Goal: Complete application form: Complete application form

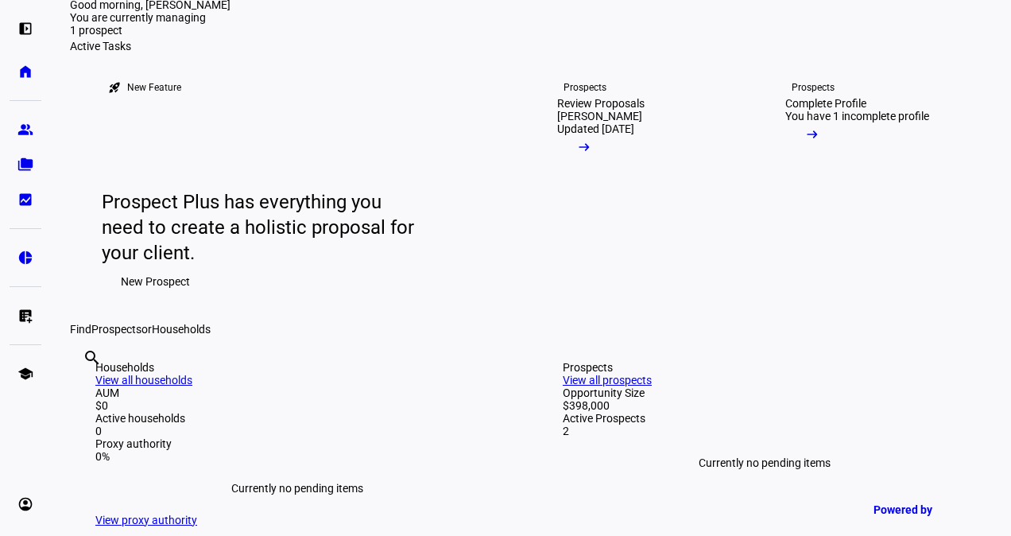
scroll to position [64, 0]
click at [868, 322] on link "Prospects Complete Profile You have 1 incomplete profile arrow_right_alt" at bounding box center [867, 187] width 215 height 270
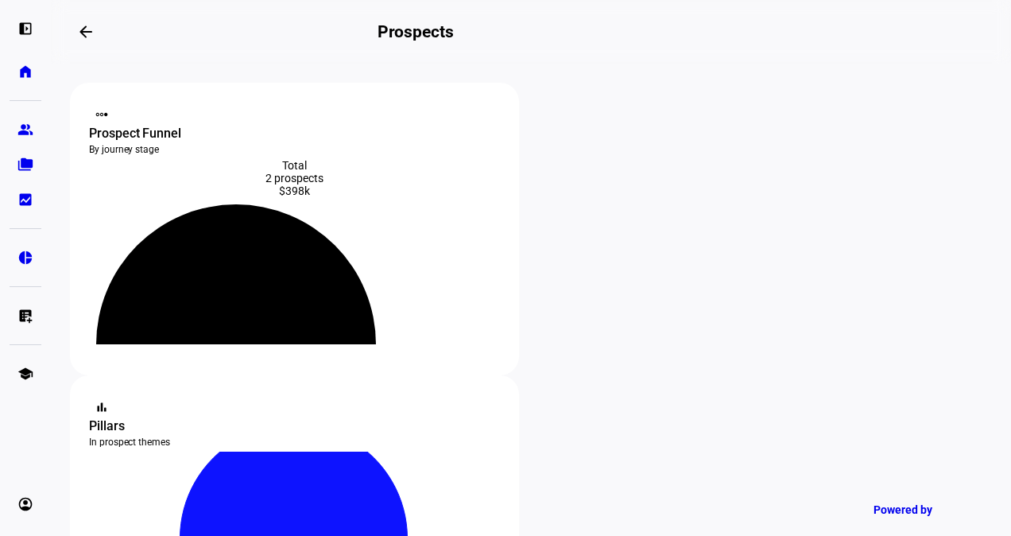
scroll to position [227, 0]
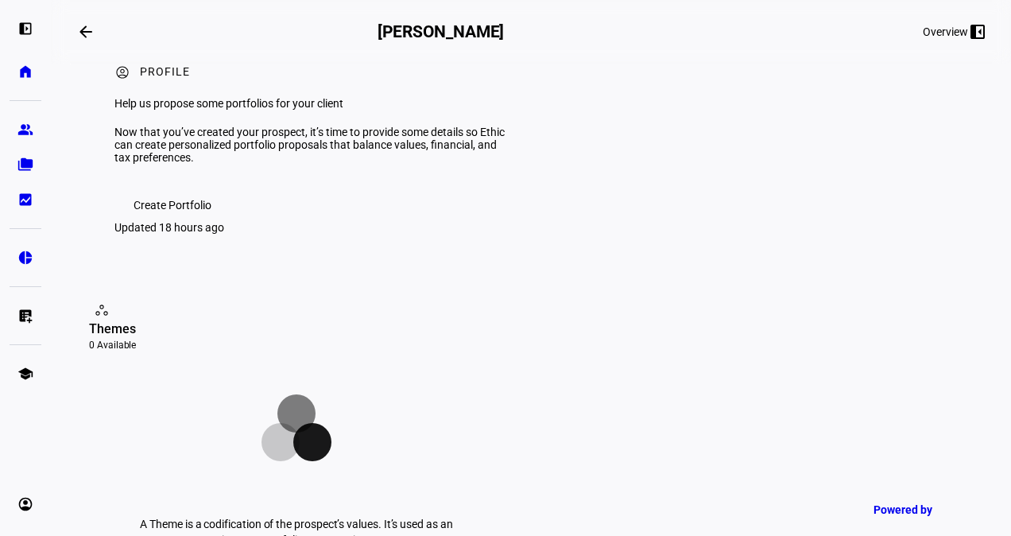
scroll to position [42, 0]
click at [190, 222] on span "Create Portfolio" at bounding box center [172, 206] width 78 height 32
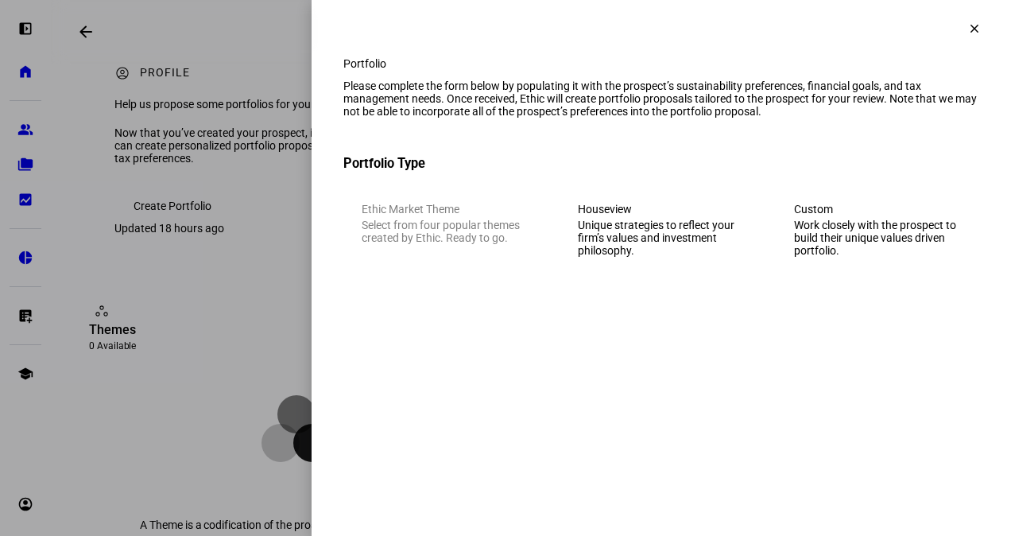
click at [707, 257] on div "Unique strategies to reflect your firm’s values and investment philosophy." at bounding box center [661, 238] width 167 height 38
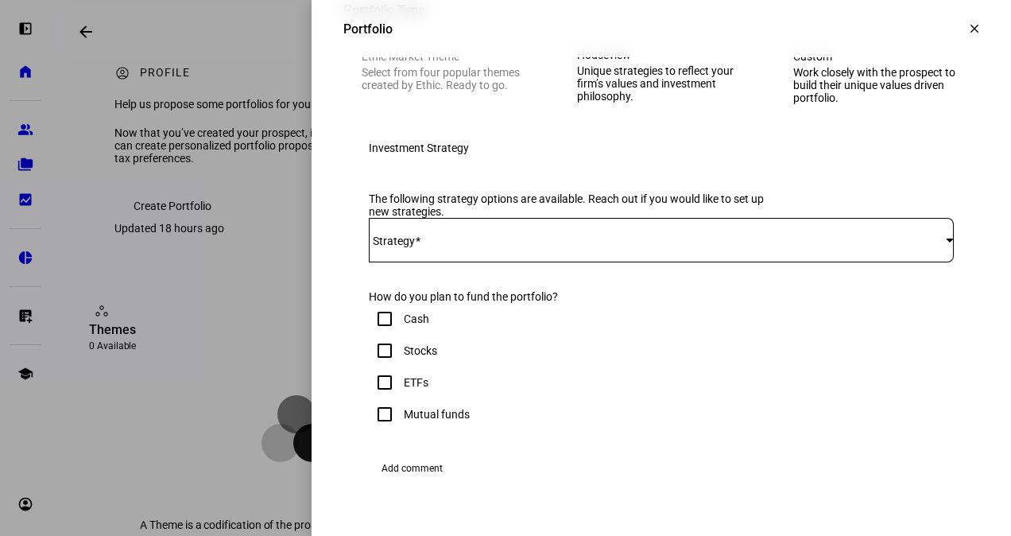
scroll to position [153, 0]
click at [685, 261] on div at bounding box center [661, 239] width 585 height 44
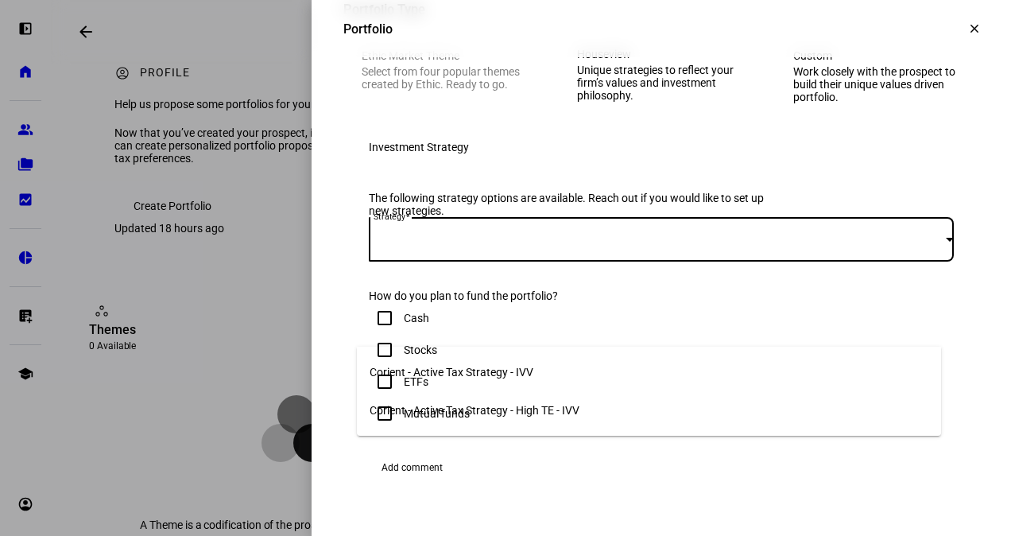
click at [609, 360] on mat-option "Corient - Active Tax Strategy - IVV" at bounding box center [649, 372] width 584 height 38
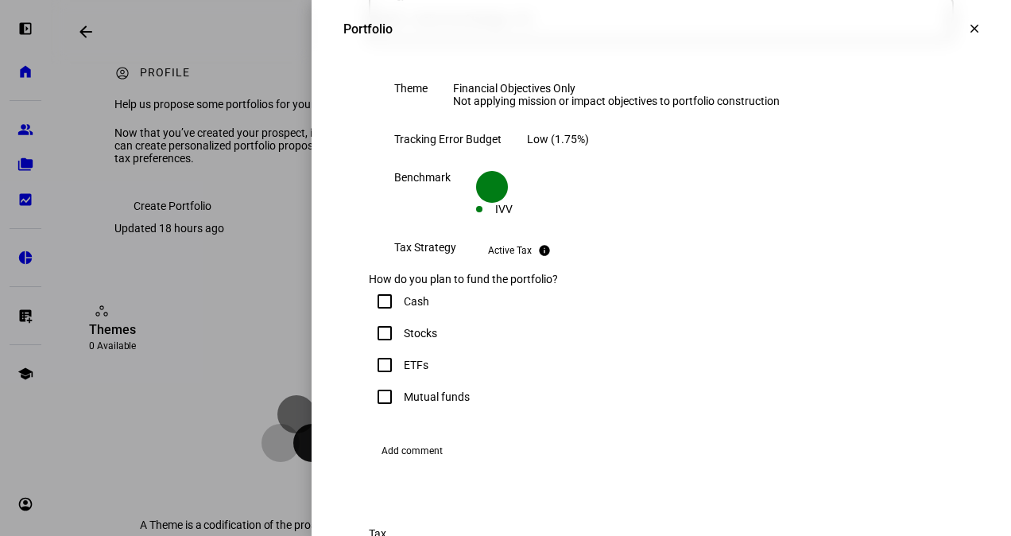
scroll to position [455, 0]
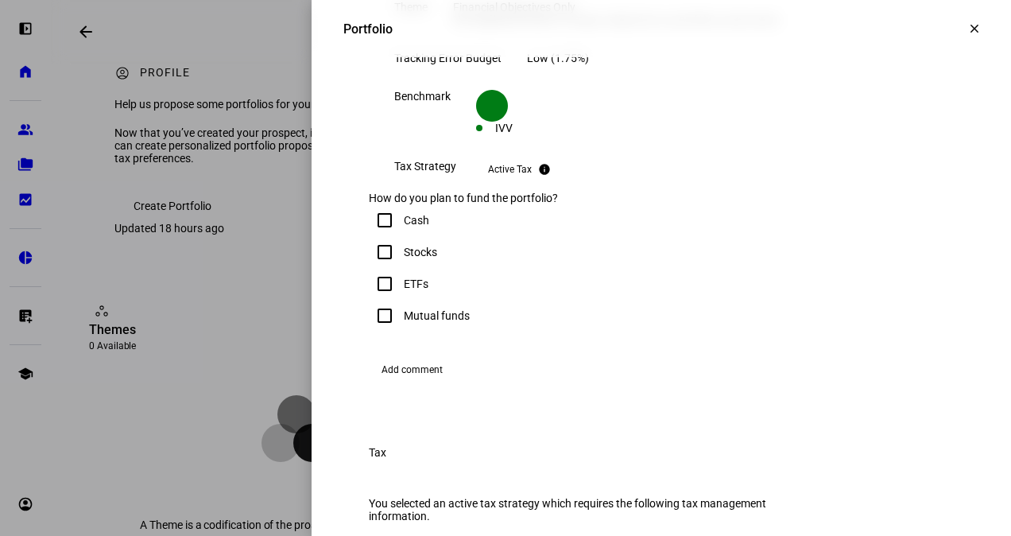
click at [377, 236] on input "Cash" at bounding box center [385, 220] width 32 height 32
checkbox input "true"
click at [374, 268] on input "Stocks" at bounding box center [385, 252] width 32 height 32
checkbox input "true"
click at [370, 331] on input "Mutual funds" at bounding box center [385, 316] width 32 height 32
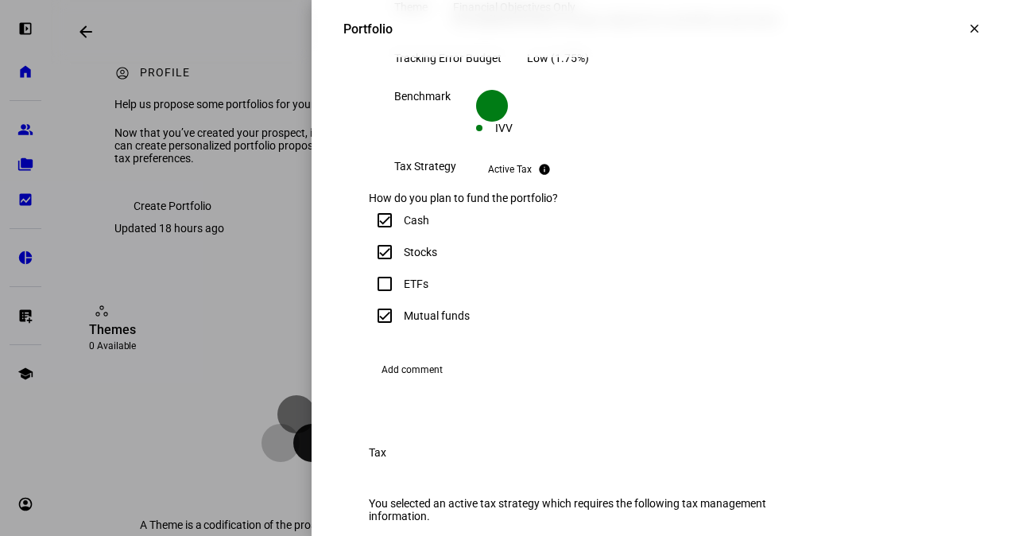
checkbox input "true"
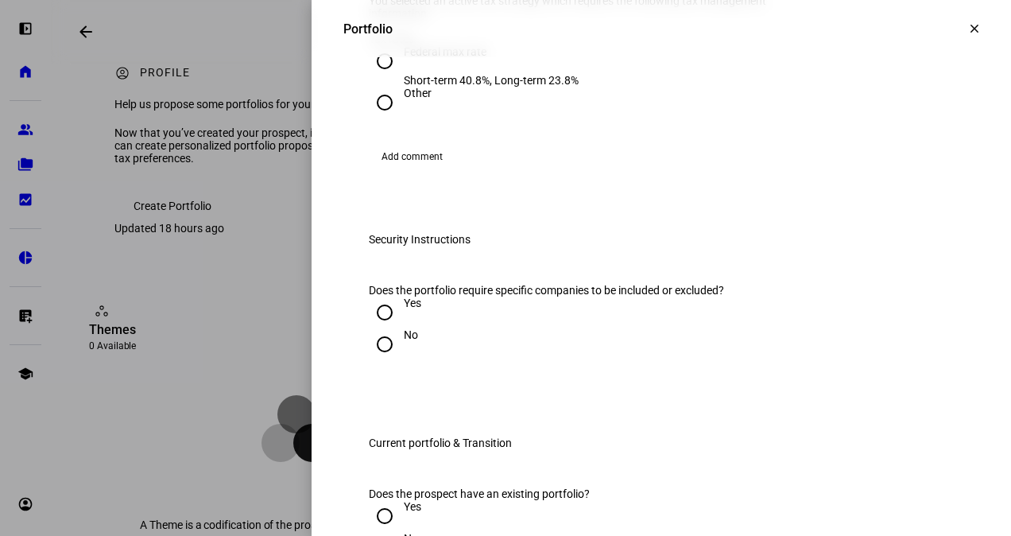
scroll to position [958, 0]
click at [380, 117] on input "Other" at bounding box center [385, 101] width 32 height 32
radio input "true"
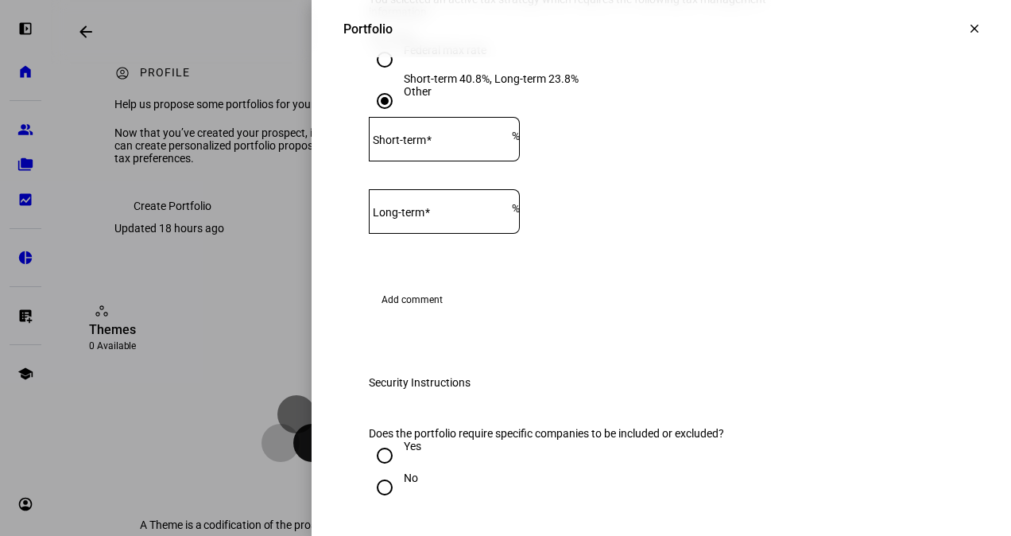
click at [458, 142] on input "Short-term" at bounding box center [440, 136] width 143 height 13
click at [369, 75] on input "Federal max rate Short-term 40.8%, Long-term 23.8%" at bounding box center [385, 60] width 32 height 32
radio input "true"
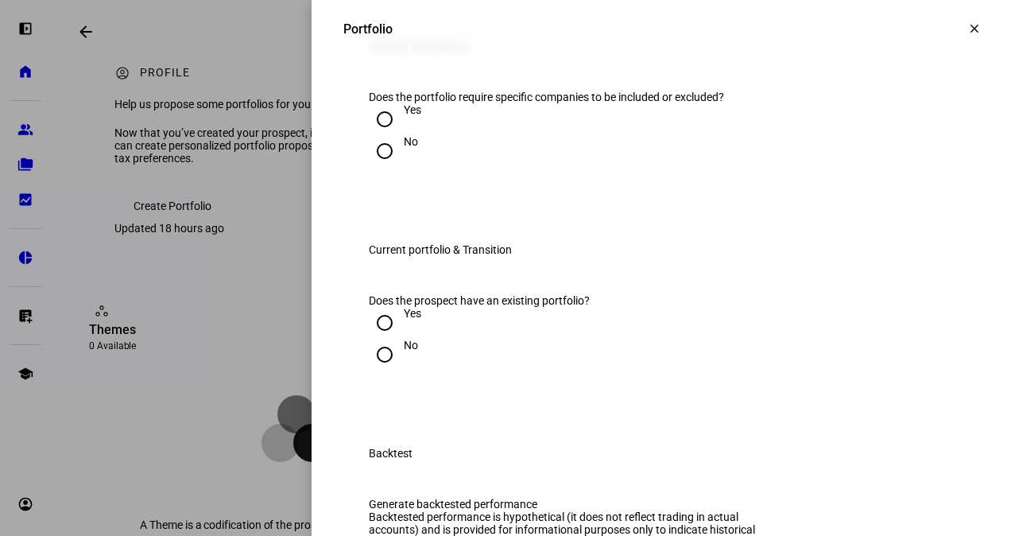
scroll to position [1151, 0]
click at [369, 166] on input "No" at bounding box center [385, 150] width 32 height 32
radio input "true"
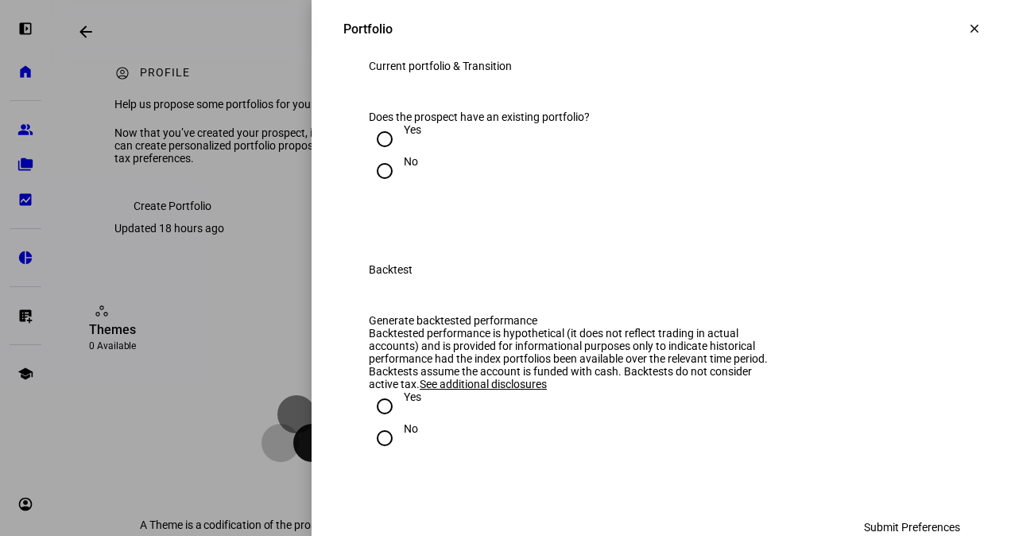
scroll to position [1338, 0]
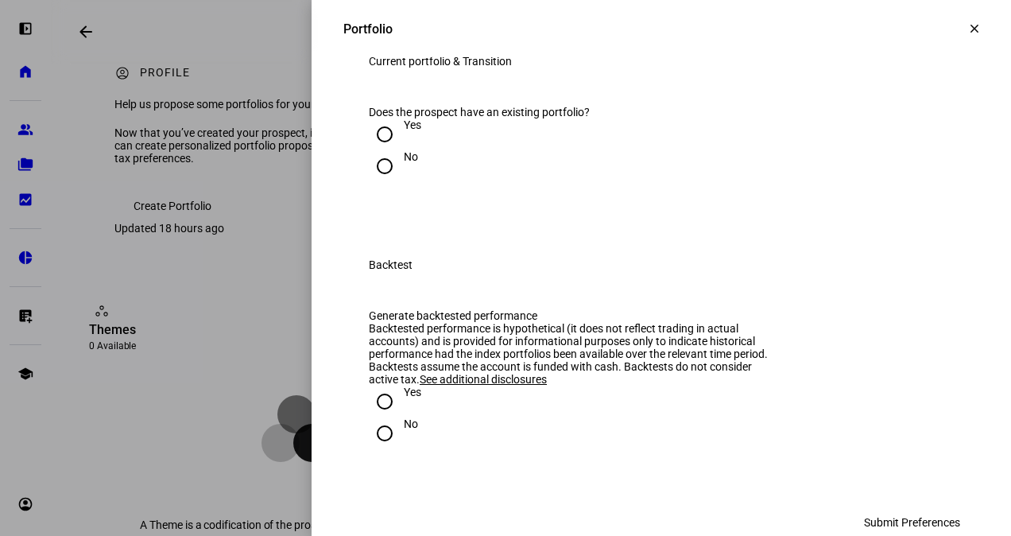
click at [373, 150] on input "Yes" at bounding box center [385, 134] width 32 height 32
radio input "true"
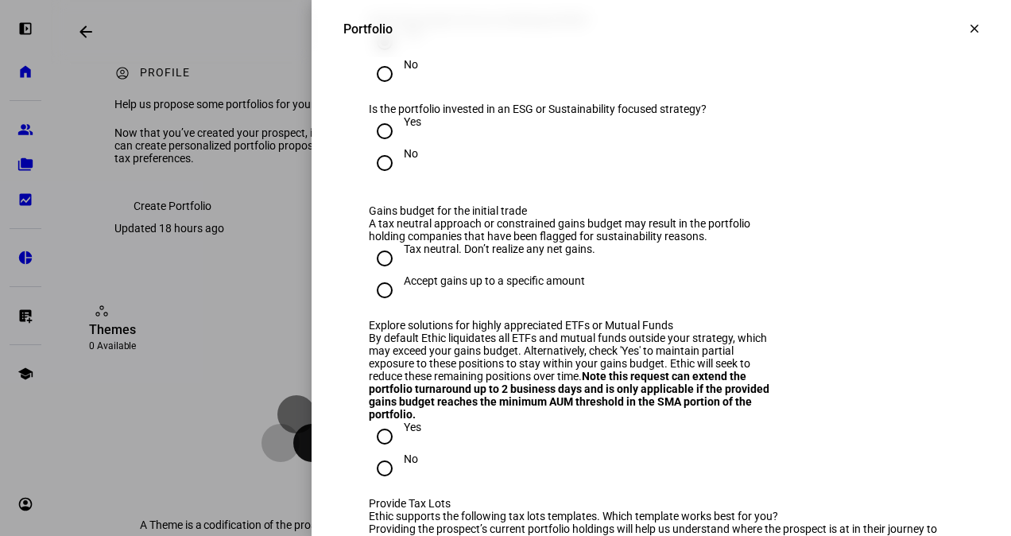
scroll to position [1516, 0]
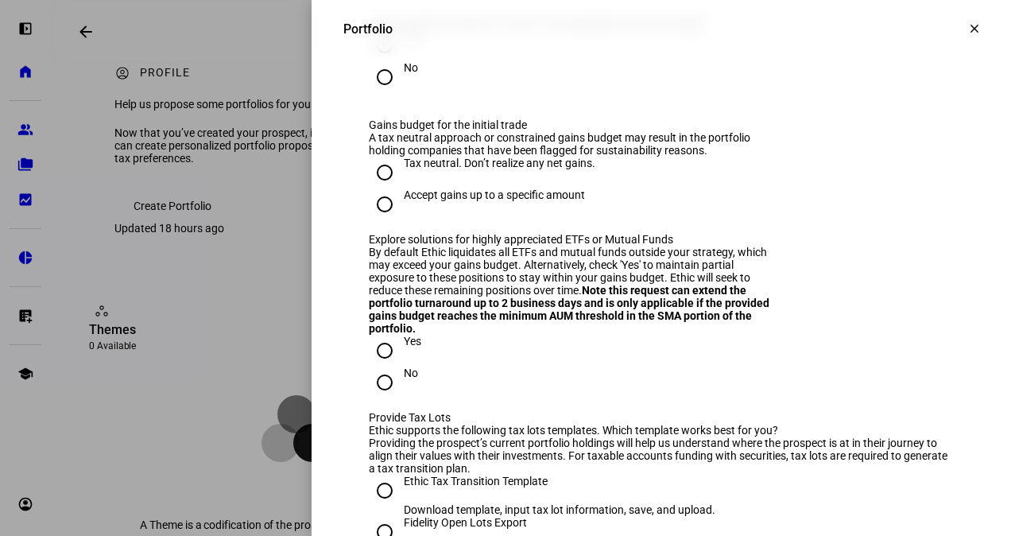
click at [372, 93] on input "No" at bounding box center [385, 77] width 32 height 32
radio input "true"
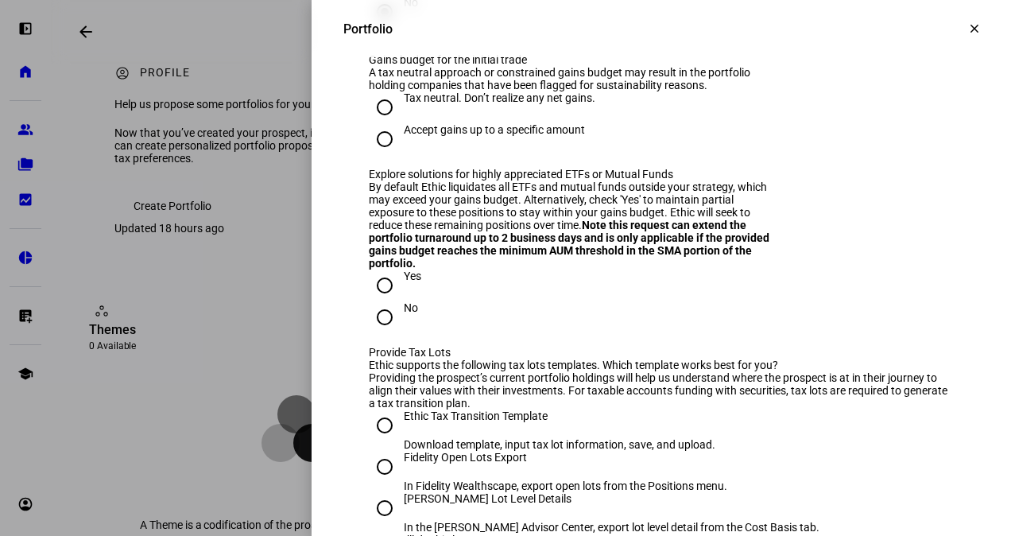
scroll to position [1595, 0]
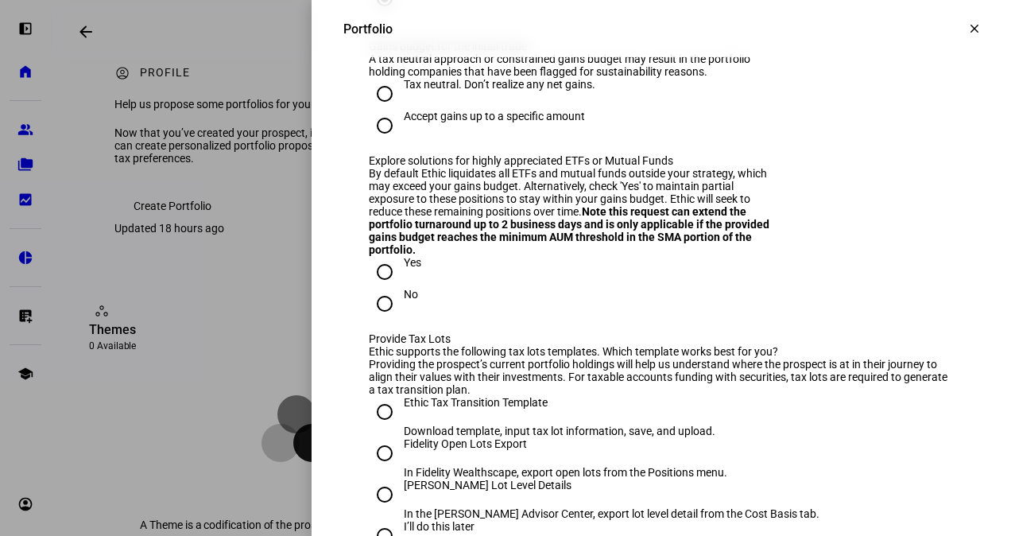
click at [494, 122] on div "Accept gains up to a specific amount" at bounding box center [494, 116] width 181 height 13
click at [400, 141] on input "Accept gains up to a specific amount" at bounding box center [385, 126] width 32 height 32
radio input "true"
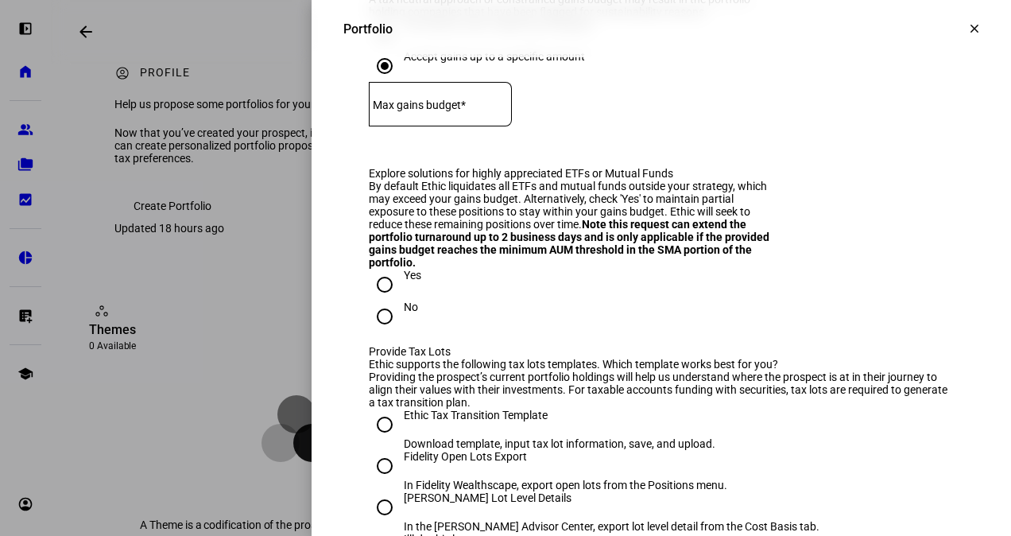
scroll to position [1655, 0]
click at [494, 126] on div at bounding box center [440, 103] width 143 height 44
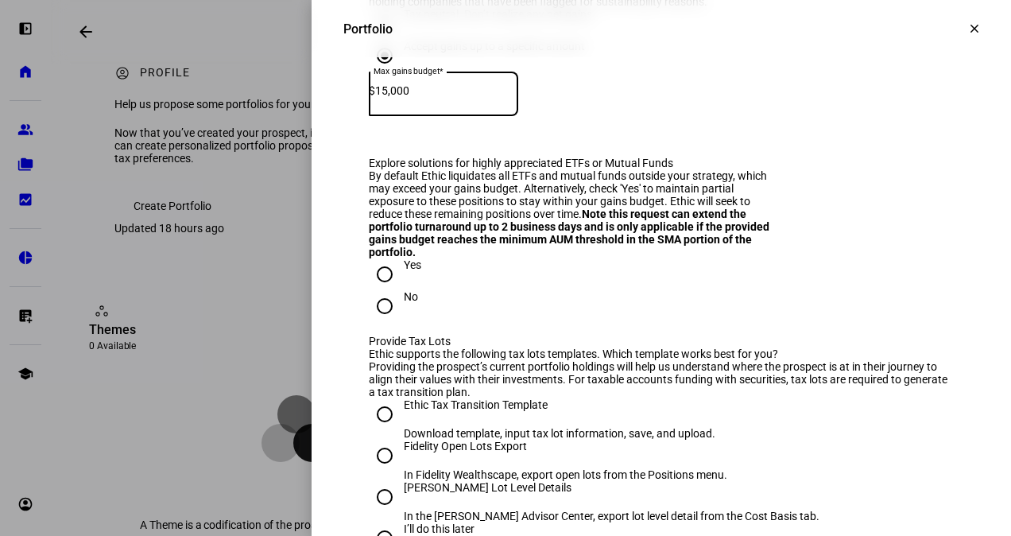
type input "15,000"
click at [753, 131] on eth-form-field-wrapper "Max gains budget* $ 15,000" at bounding box center [661, 102] width 585 height 60
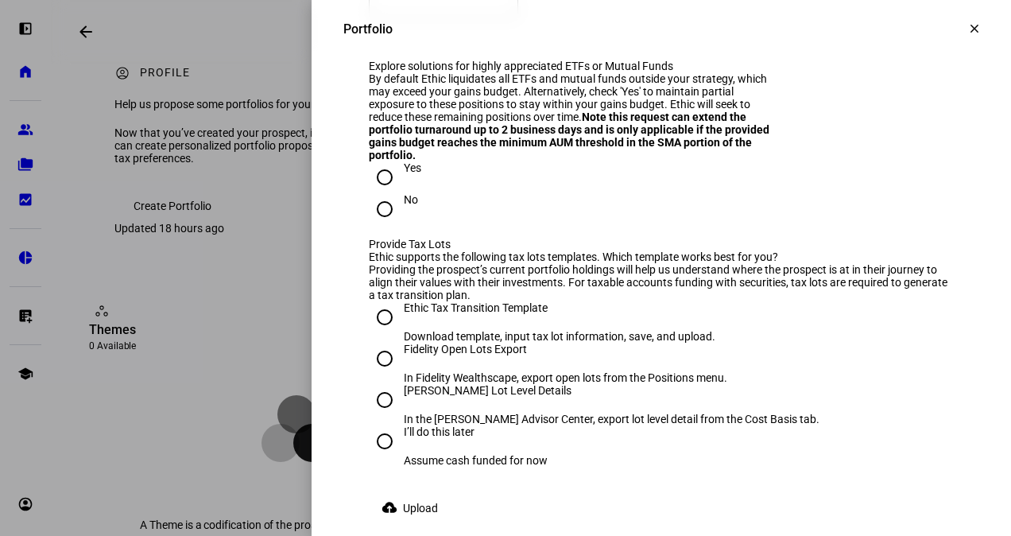
scroll to position [1817, 0]
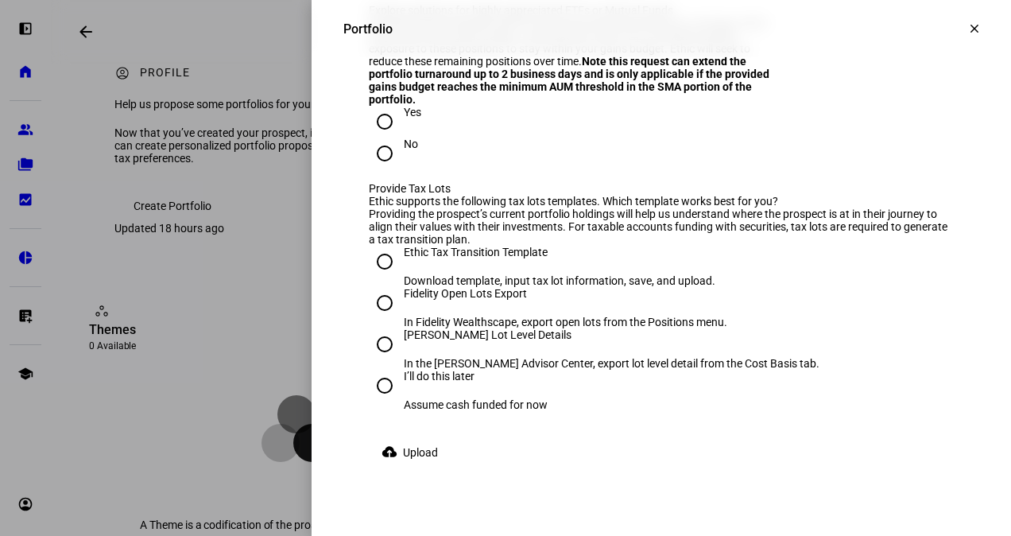
click at [370, 137] on input "Yes" at bounding box center [385, 122] width 32 height 32
radio input "true"
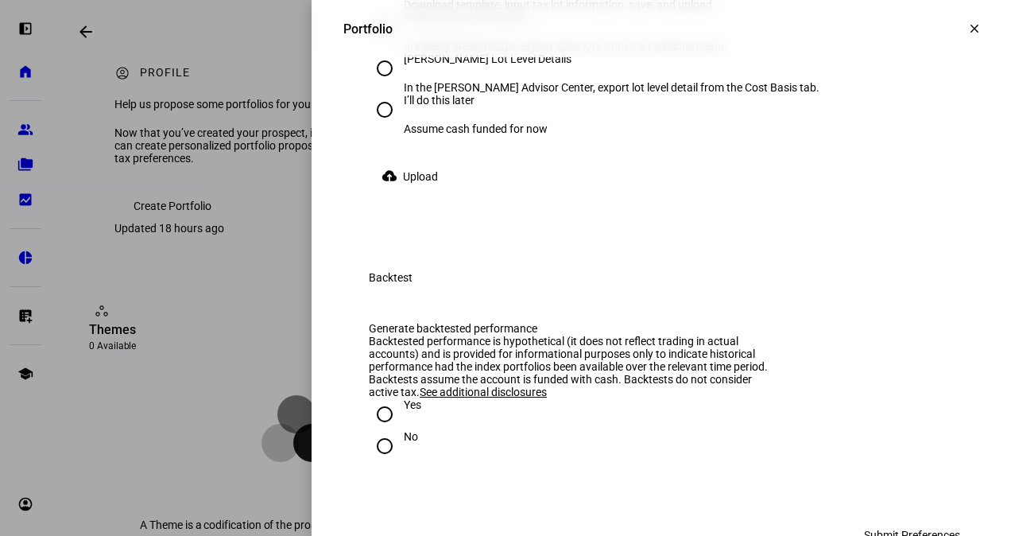
scroll to position [2094, 0]
radio input "true"
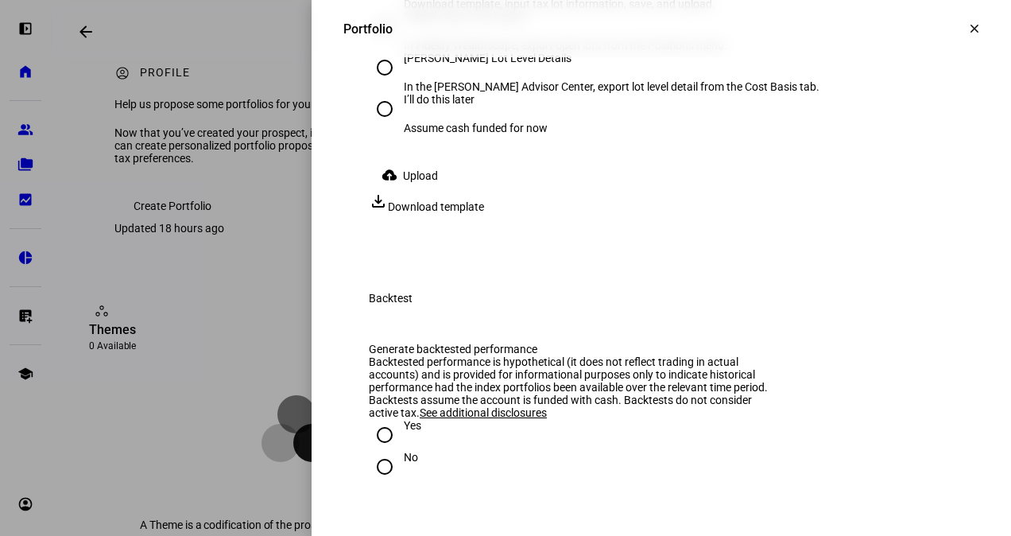
scroll to position [2169, 0]
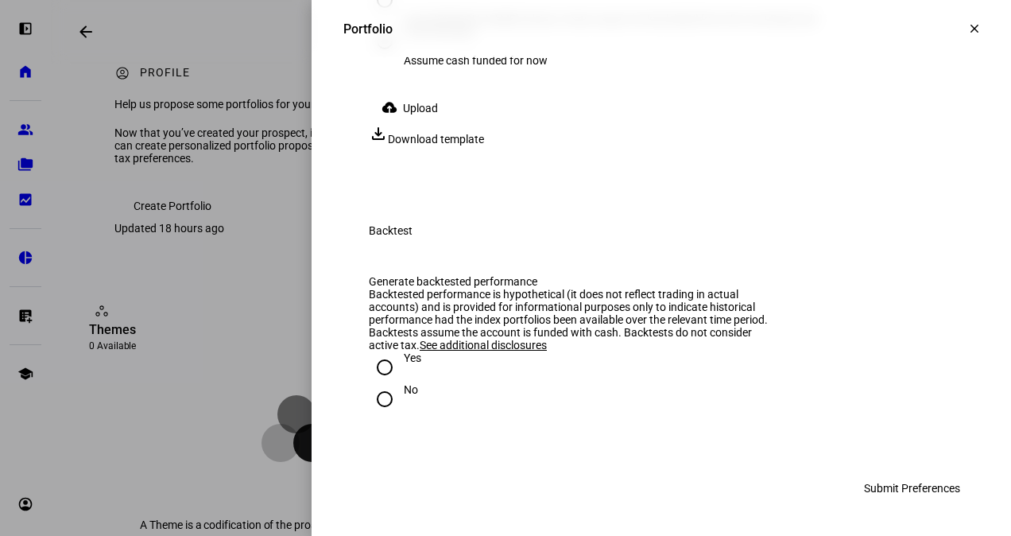
click at [484, 145] on span "Download template" at bounding box center [436, 139] width 96 height 13
click at [403, 124] on span "Upload" at bounding box center [420, 108] width 35 height 32
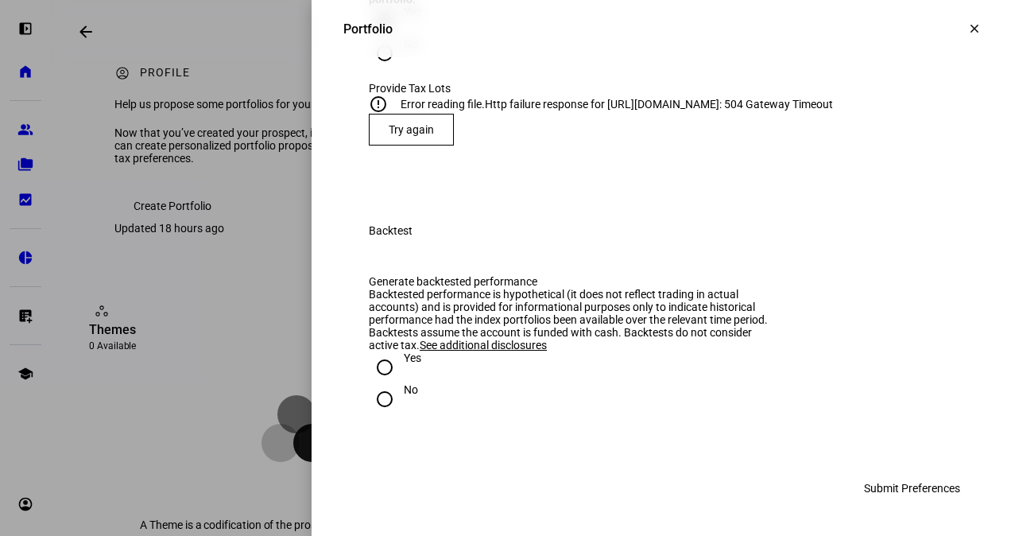
scroll to position [2198, 0]
click at [426, 149] on span at bounding box center [410, 129] width 83 height 38
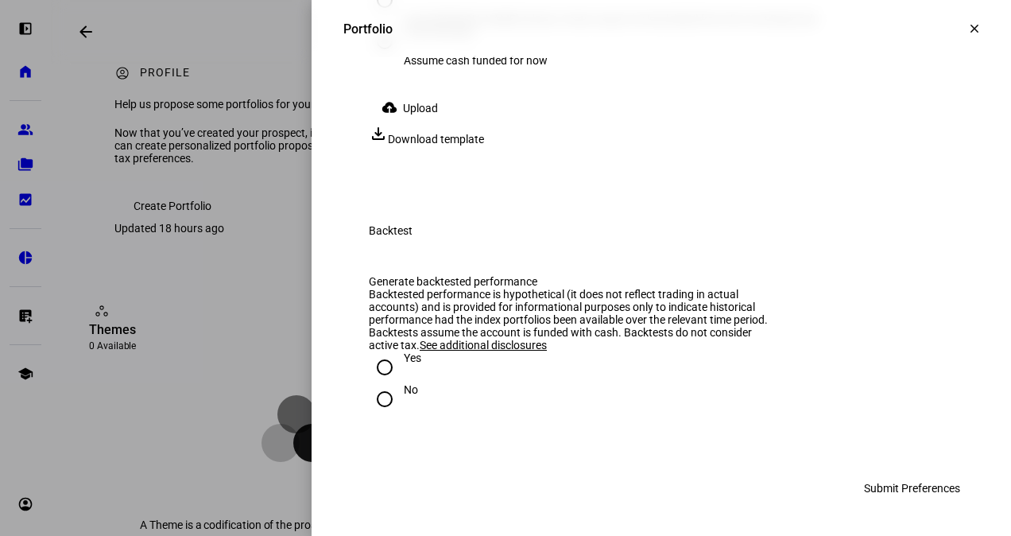
click at [388, 115] on mat-icon "cloud_upload" at bounding box center [389, 107] width 16 height 16
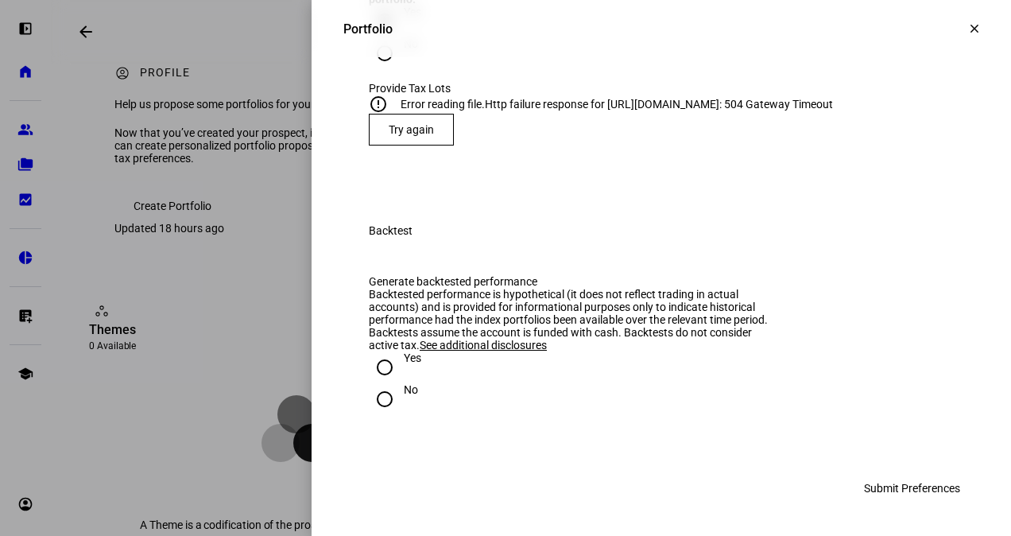
scroll to position [2250, 0]
click at [404, 136] on span "Try again" at bounding box center [411, 129] width 45 height 13
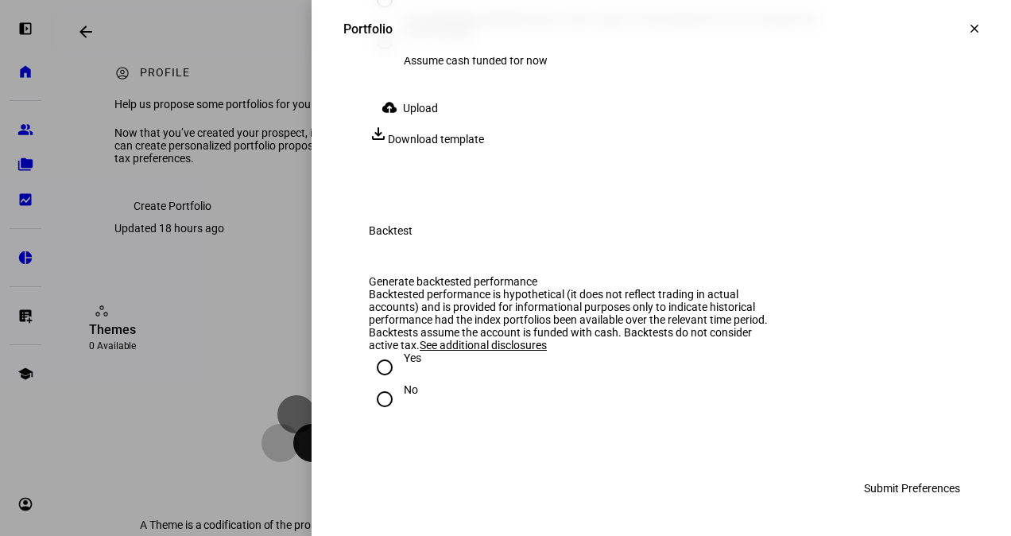
scroll to position [2519, 0]
click at [372, 377] on input "Yes" at bounding box center [385, 367] width 32 height 32
radio input "true"
click at [403, 124] on span "Upload" at bounding box center [420, 108] width 35 height 32
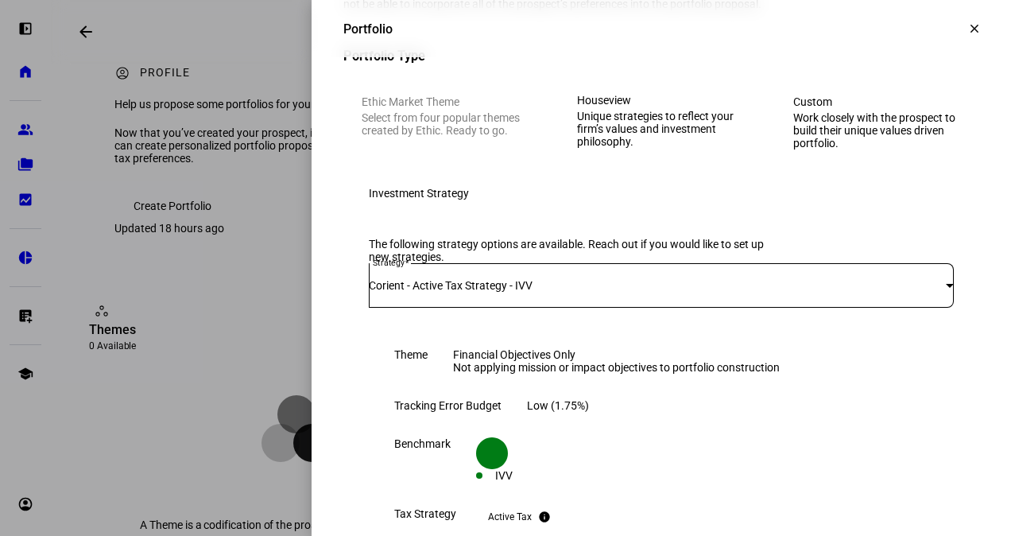
scroll to position [0, 0]
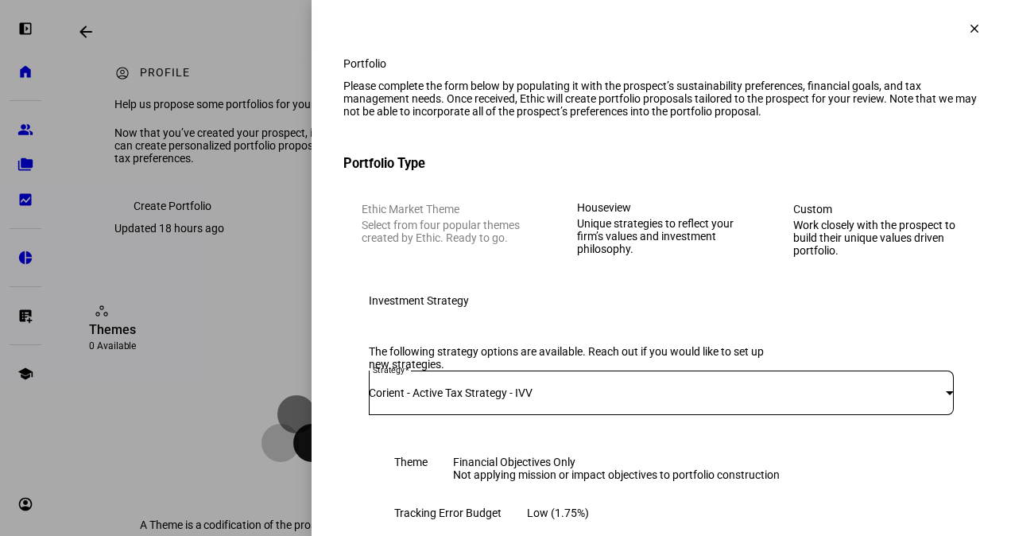
click at [966, 29] on span at bounding box center [974, 29] width 38 height 38
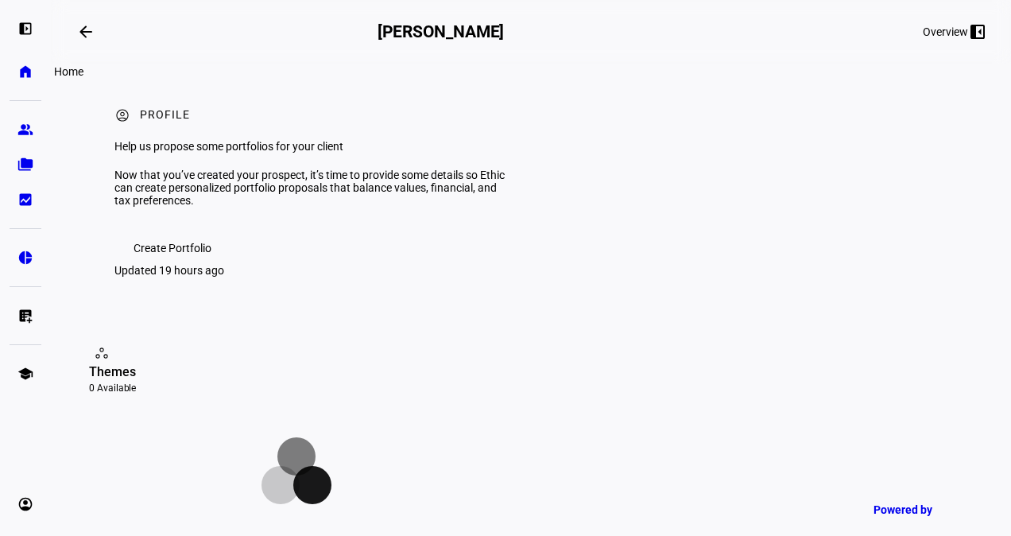
click at [25, 68] on eth-mat-symbol "home" at bounding box center [25, 72] width 16 height 16
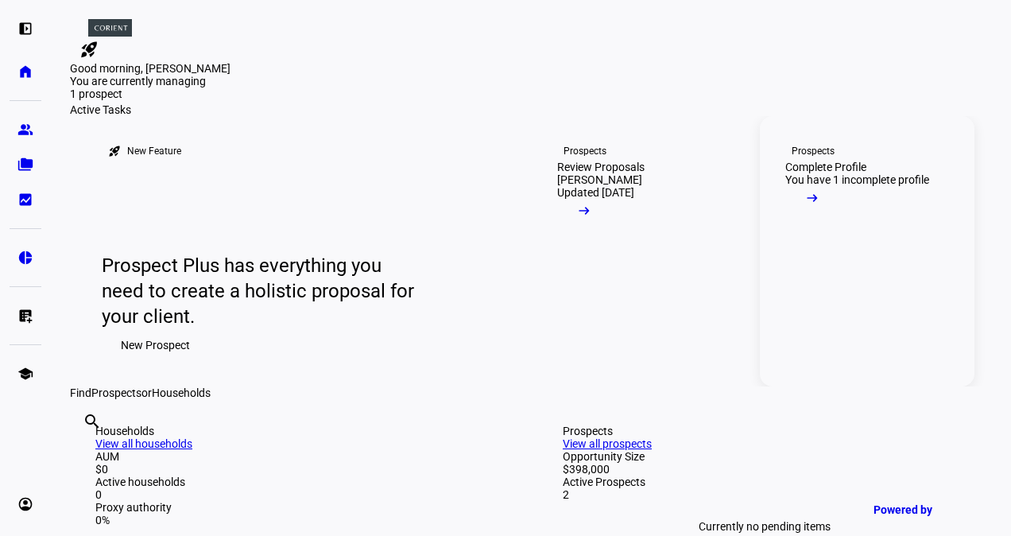
click at [849, 386] on link "Prospects Complete Profile You have 1 incomplete profile arrow_right_alt" at bounding box center [867, 251] width 215 height 270
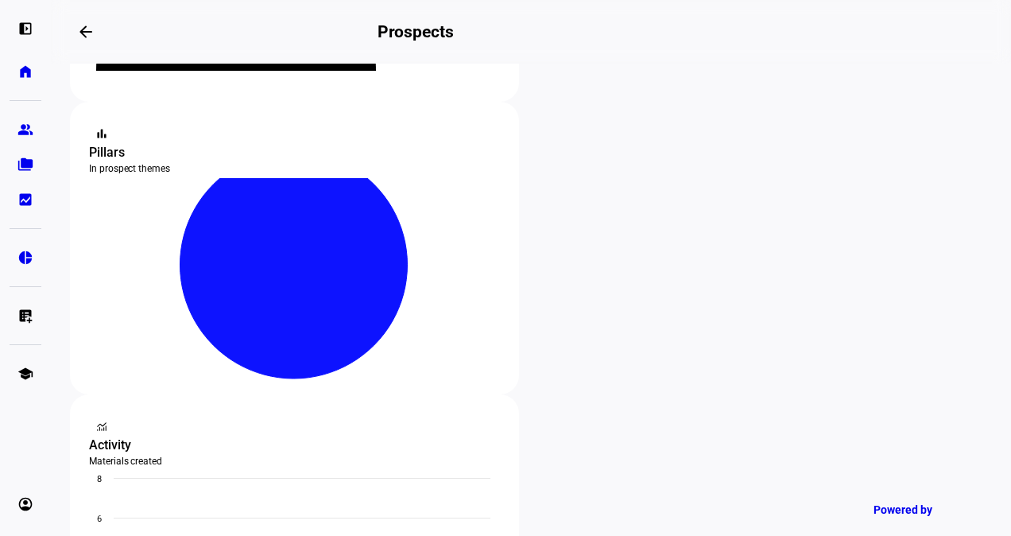
scroll to position [274, 0]
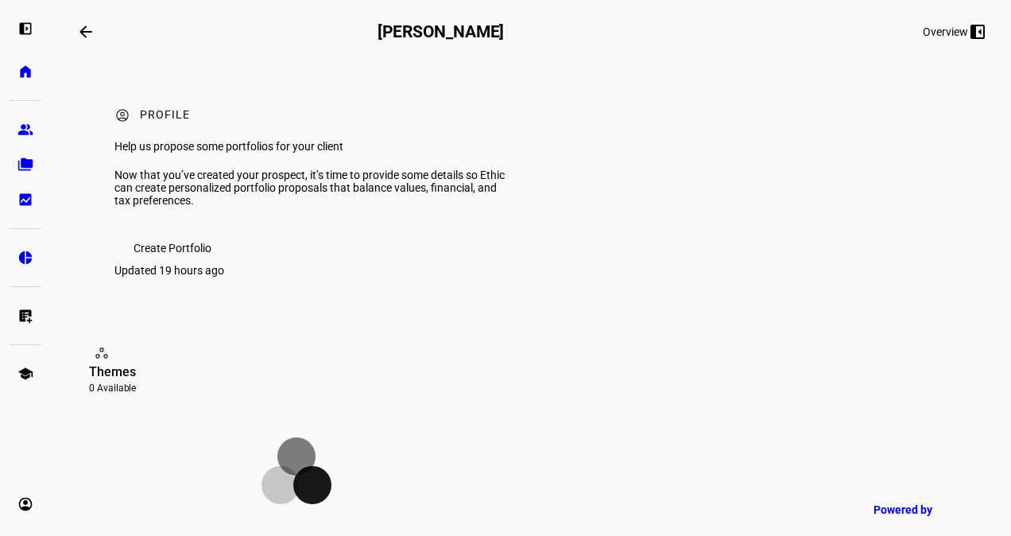
click at [199, 264] on span "Create Portfolio" at bounding box center [172, 248] width 78 height 32
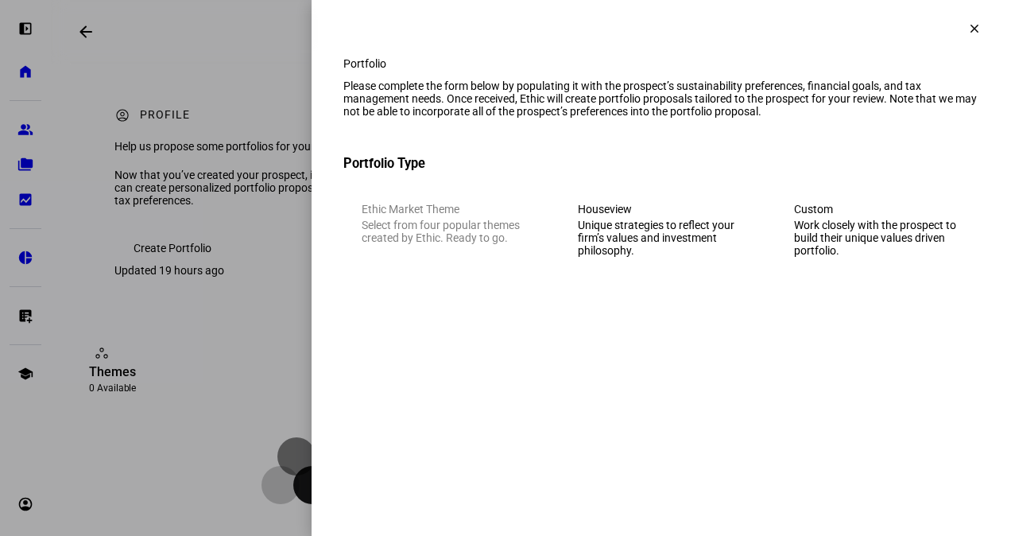
click at [645, 254] on div "Unique strategies to reflect your firm’s values and investment philosophy." at bounding box center [661, 238] width 167 height 38
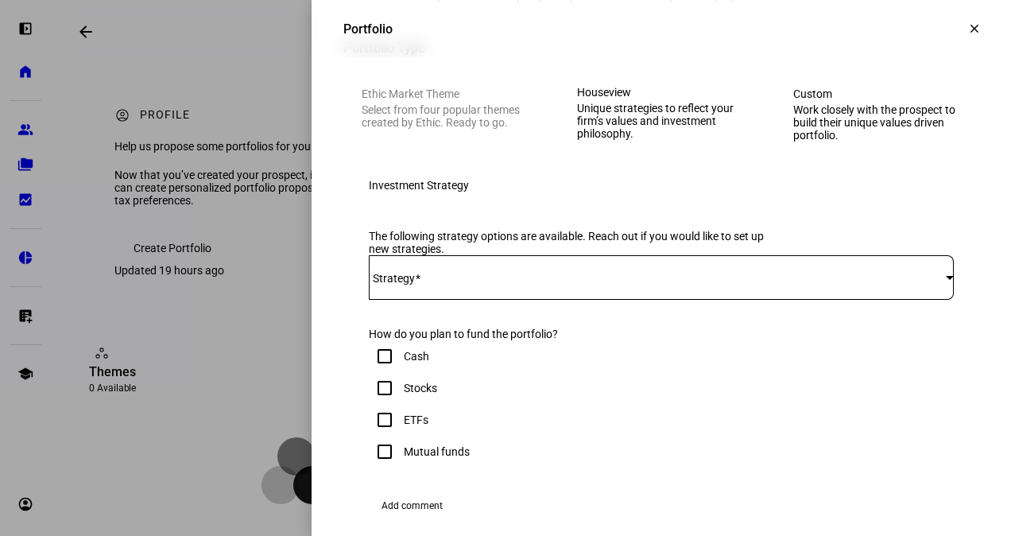
scroll to position [116, 0]
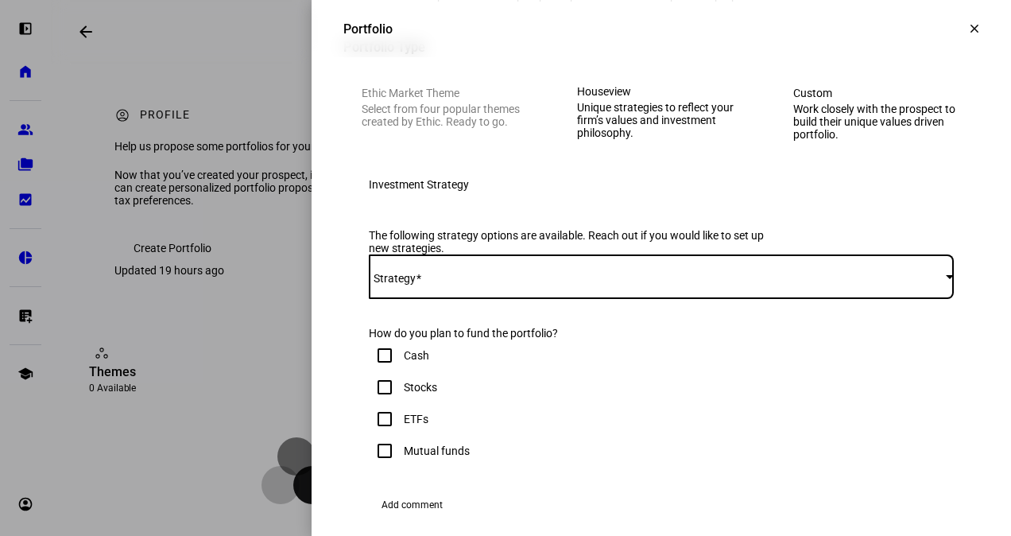
click at [574, 283] on span at bounding box center [657, 276] width 577 height 13
click at [544, 402] on mat-option "Corient - Active Tax Strategy - IVV" at bounding box center [649, 409] width 584 height 38
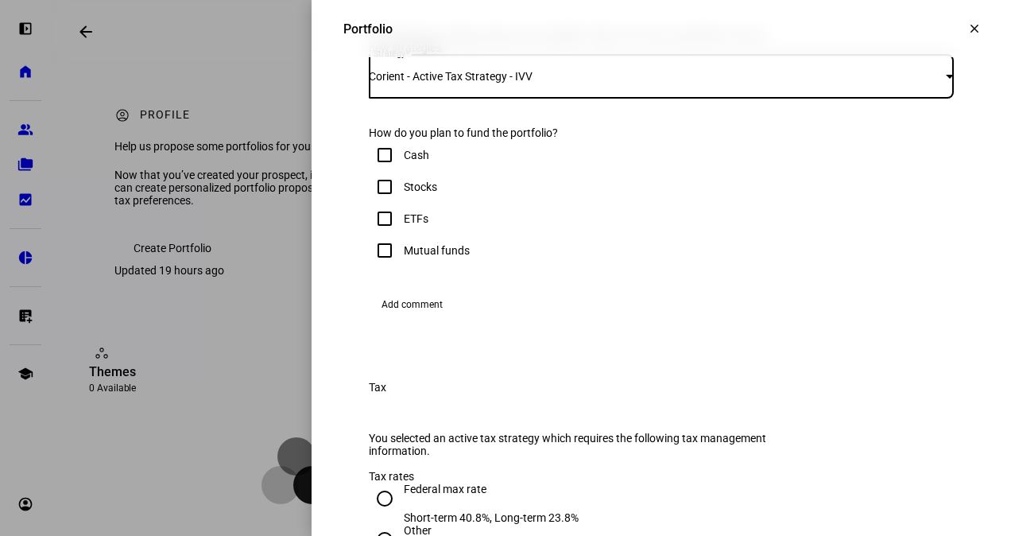
scroll to position [317, 0]
click at [373, 170] on input "Cash" at bounding box center [385, 154] width 32 height 32
checkbox input "true"
click at [374, 202] on input "Stocks" at bounding box center [385, 186] width 32 height 32
checkbox input "true"
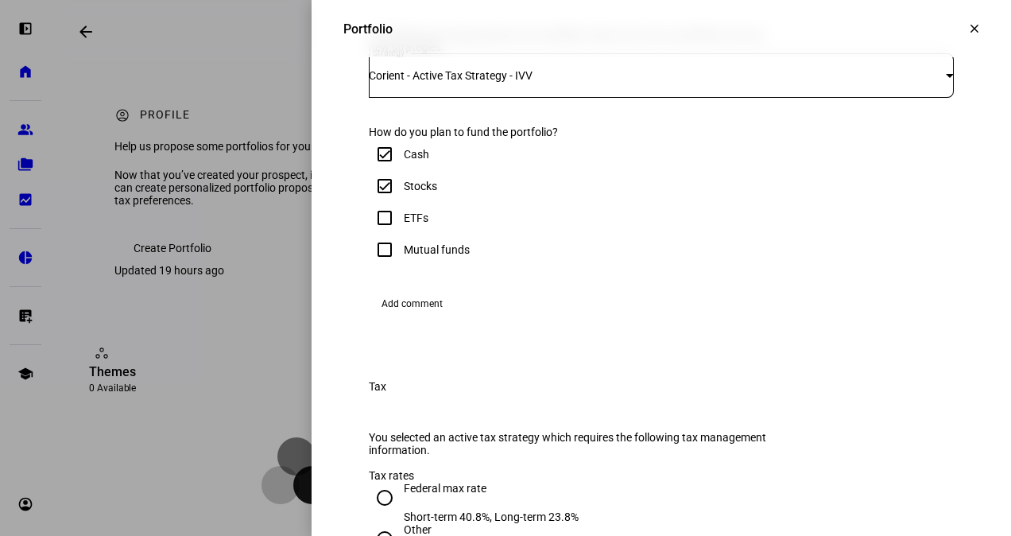
click at [373, 265] on input "Mutual funds" at bounding box center [385, 250] width 32 height 32
checkbox input "true"
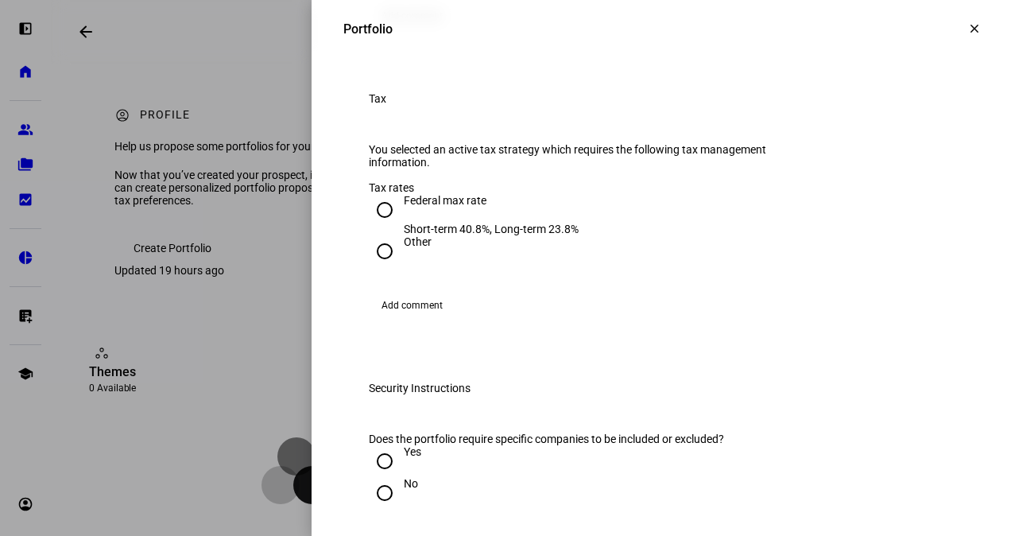
scroll to position [752, 0]
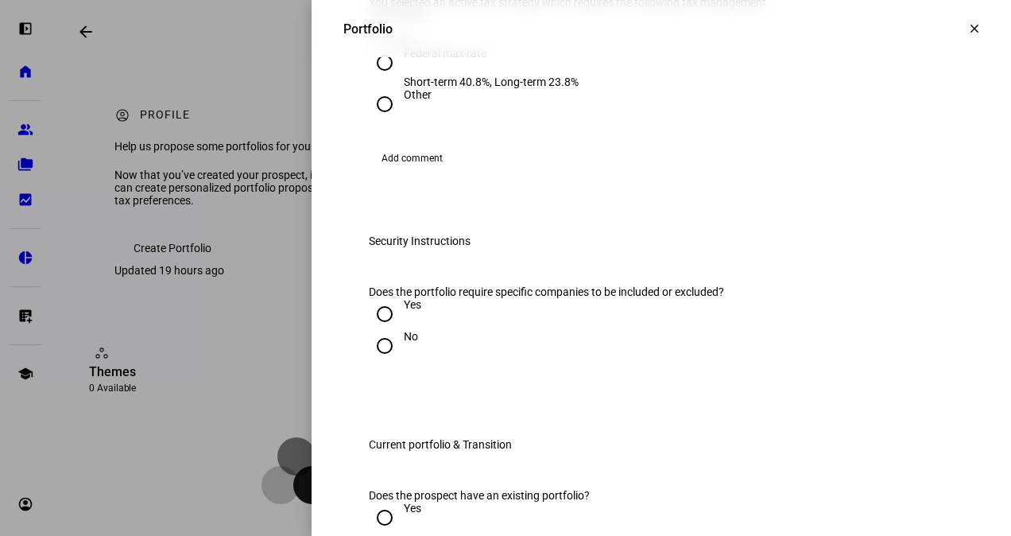
click at [442, 60] on div "Federal max rate" at bounding box center [491, 53] width 175 height 13
click at [400, 79] on input "Federal max rate Short-term 40.8%, Long-term 23.8%" at bounding box center [385, 63] width 32 height 32
radio input "true"
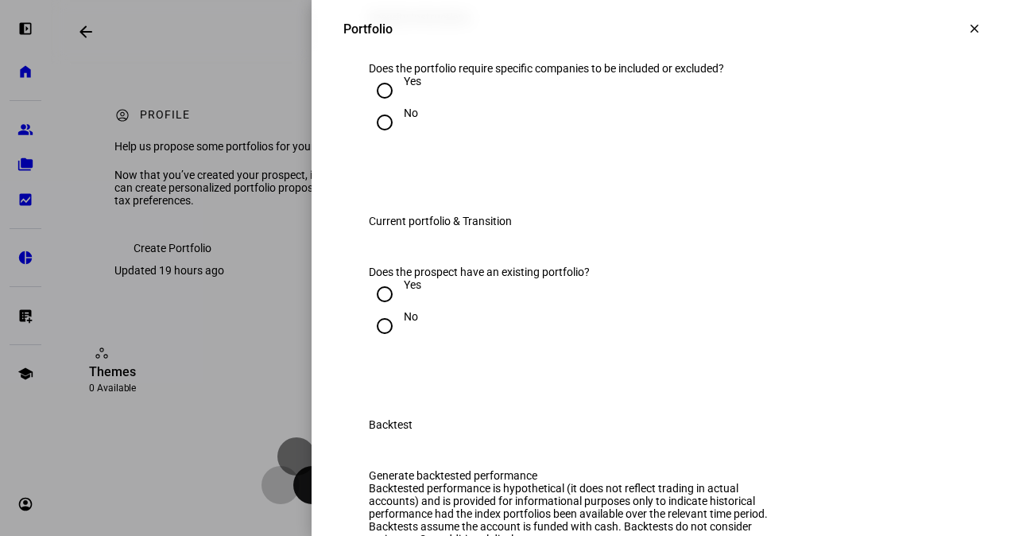
click at [372, 138] on input "No" at bounding box center [385, 122] width 32 height 32
radio input "true"
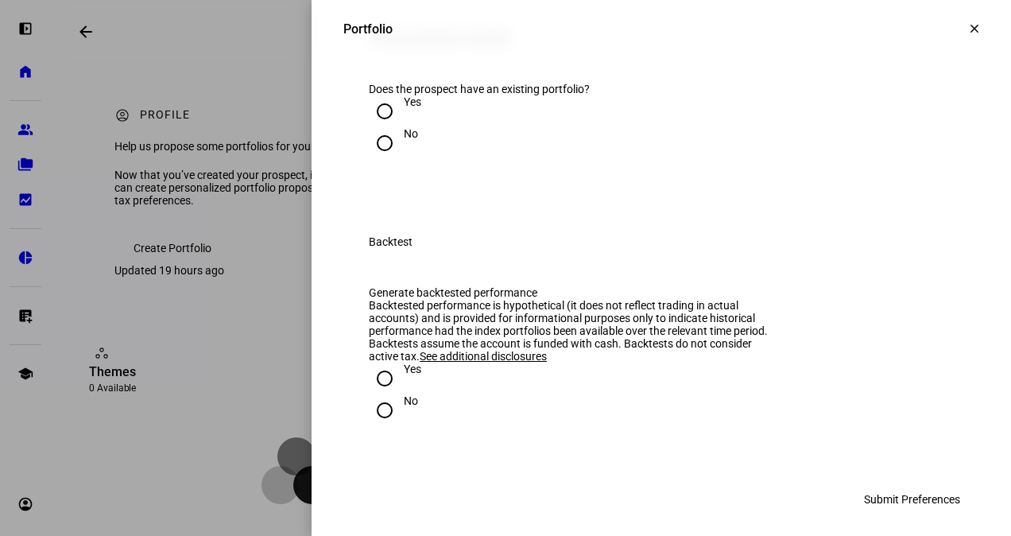
scroll to position [1159, 0]
click at [372, 126] on input "Yes" at bounding box center [385, 111] width 32 height 32
radio input "true"
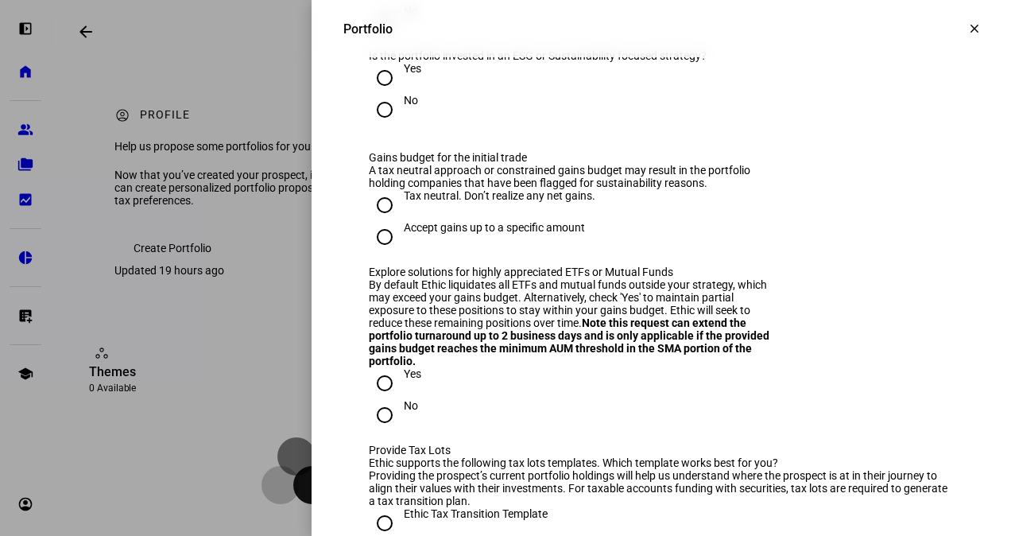
scroll to position [1289, 0]
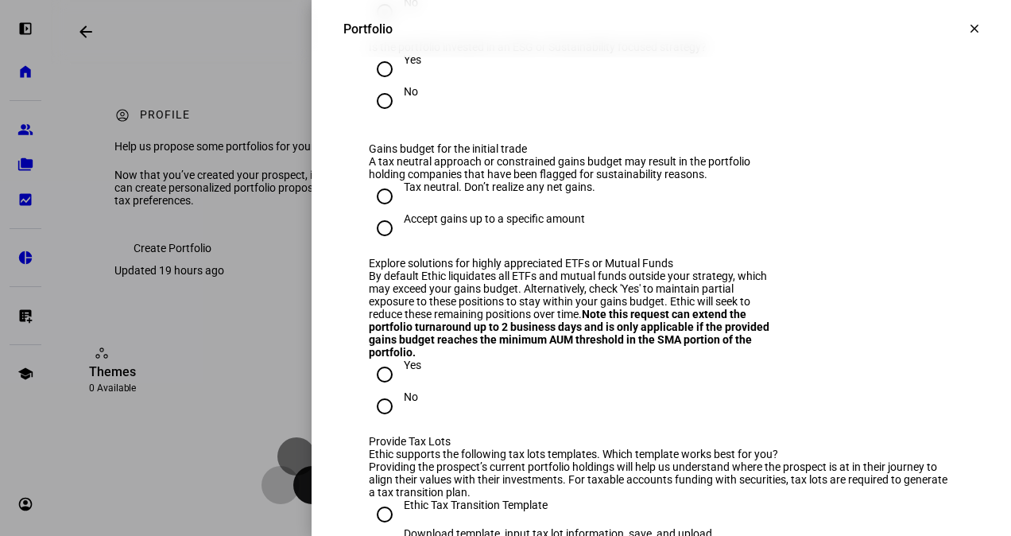
click at [370, 117] on input "No" at bounding box center [385, 101] width 32 height 32
radio input "true"
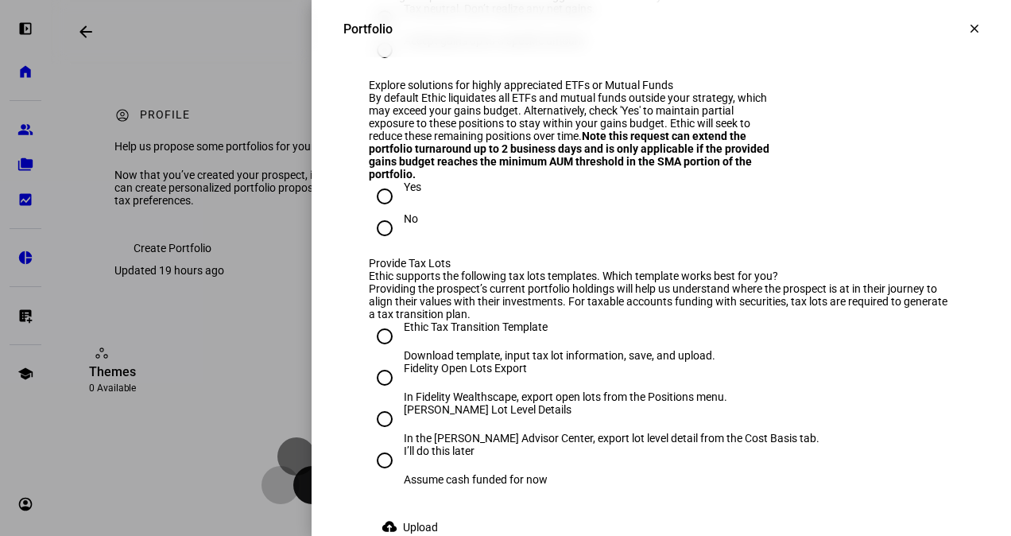
scroll to position [1472, 0]
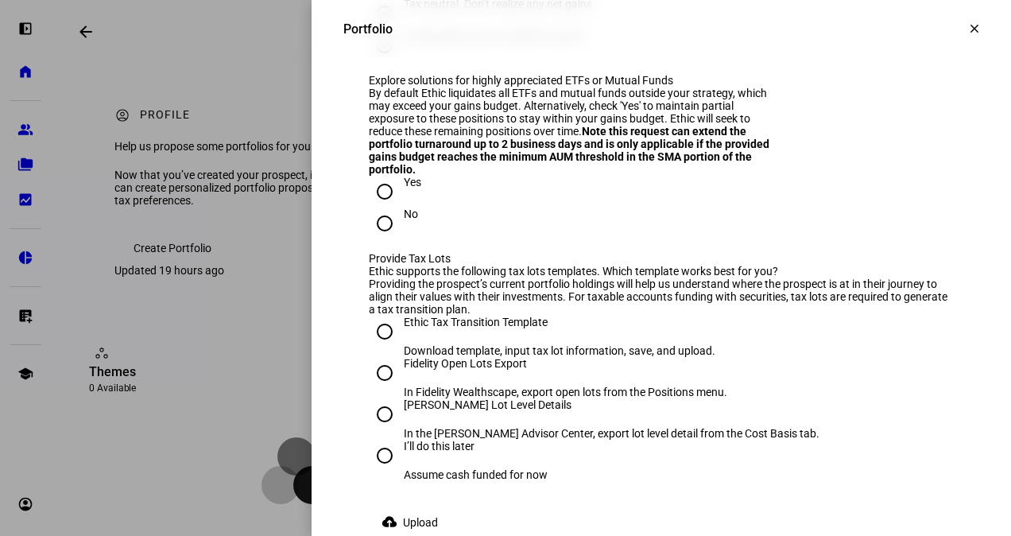
click at [372, 61] on input "Accept gains up to a specific amount" at bounding box center [385, 45] width 32 height 32
radio input "true"
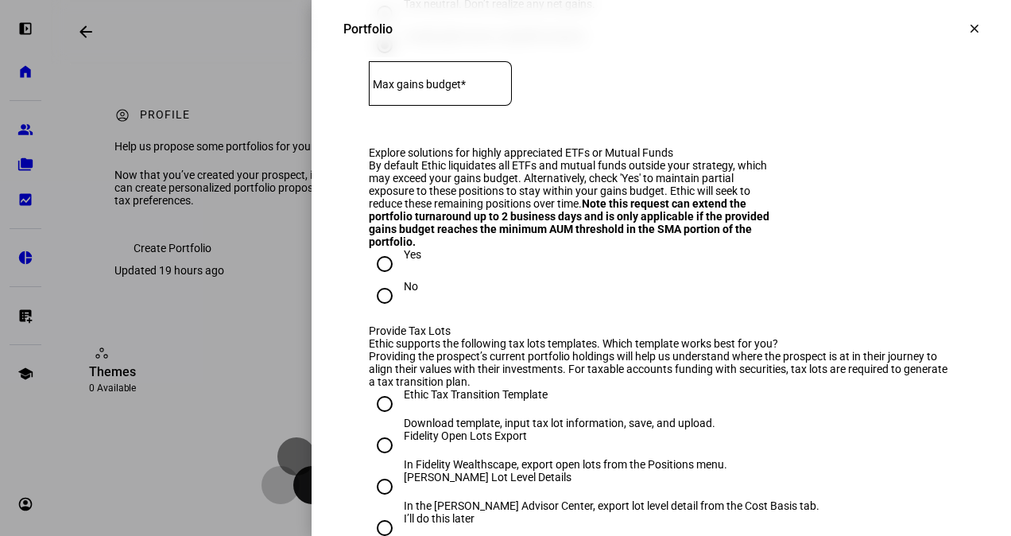
click at [423, 91] on mat-label "Max gains budget*" at bounding box center [419, 84] width 93 height 13
type input "15,000"
click at [643, 121] on eth-form-field-wrapper "Max gains budget* $ 15,000" at bounding box center [661, 91] width 585 height 60
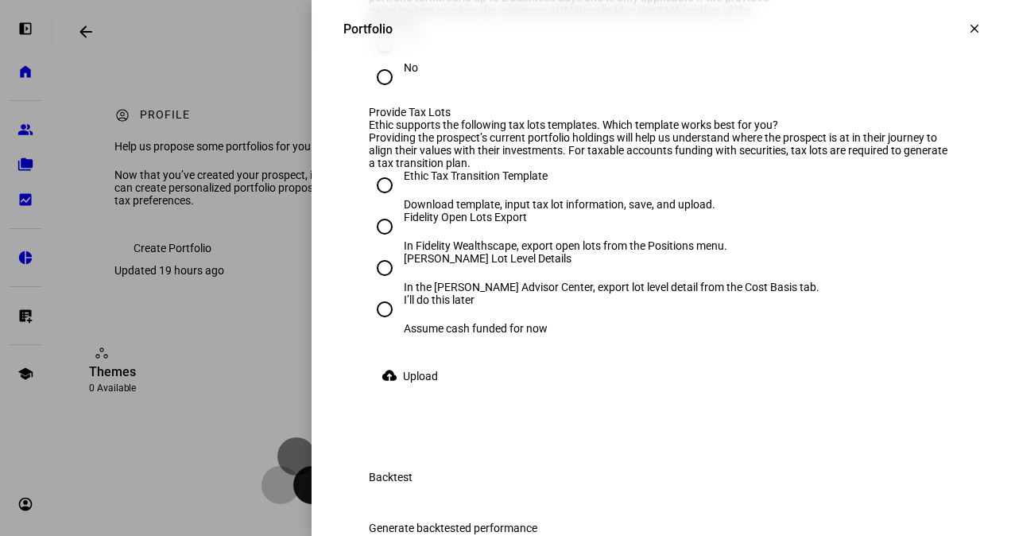
scroll to position [1691, 0]
click at [373, 60] on input "Yes" at bounding box center [385, 45] width 32 height 32
radio input "true"
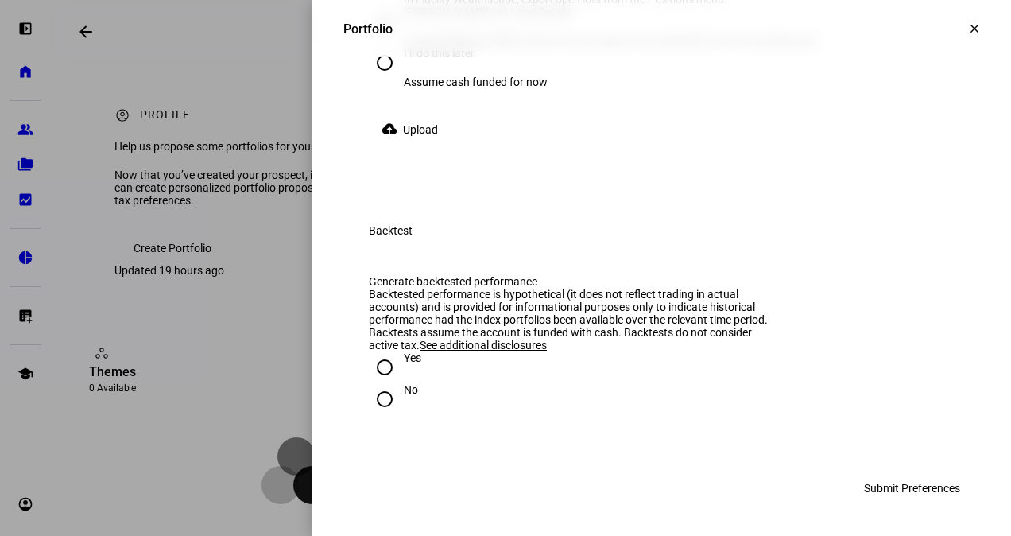
scroll to position [1990, 0]
radio input "true"
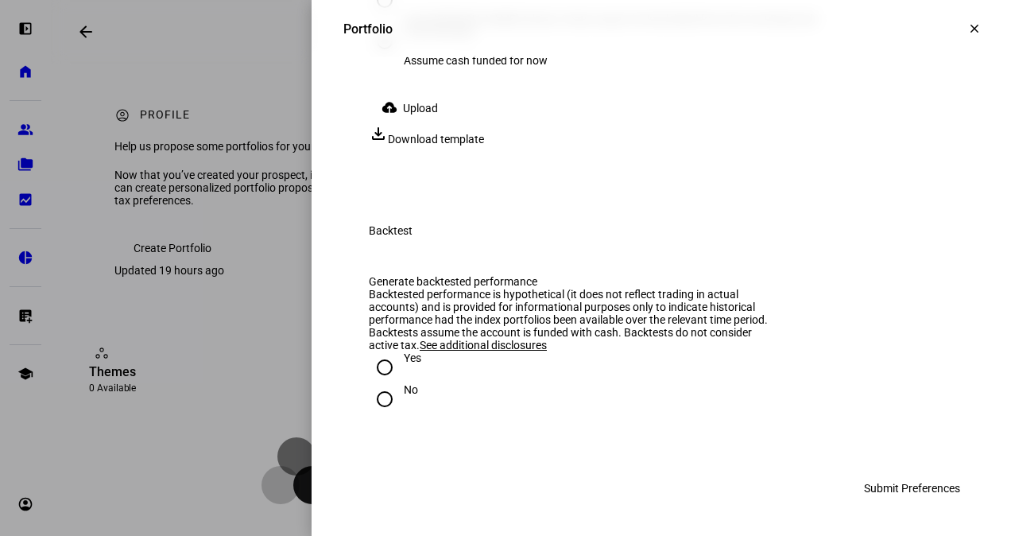
scroll to position [2089, 0]
click at [403, 124] on span "Upload" at bounding box center [420, 108] width 35 height 32
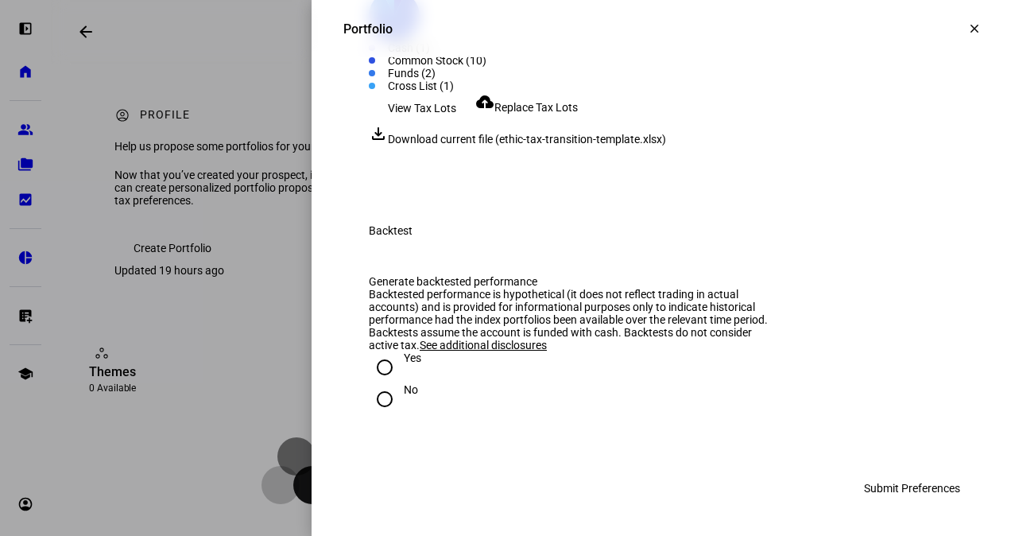
scroll to position [2290, 0]
click at [371, 383] on input "Yes" at bounding box center [385, 367] width 32 height 32
radio input "true"
click at [887, 485] on span "Submit Preferences" at bounding box center [912, 488] width 96 height 32
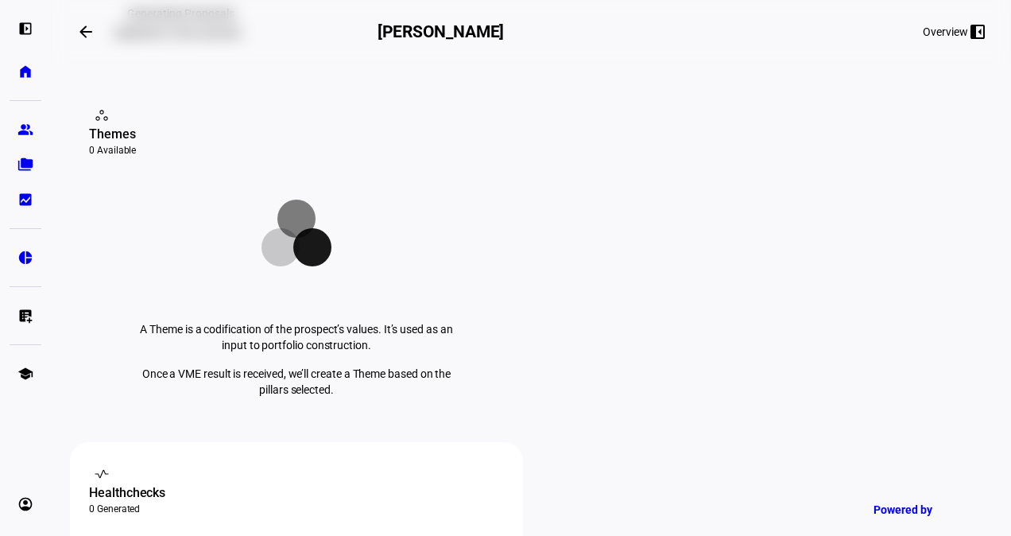
scroll to position [0, 0]
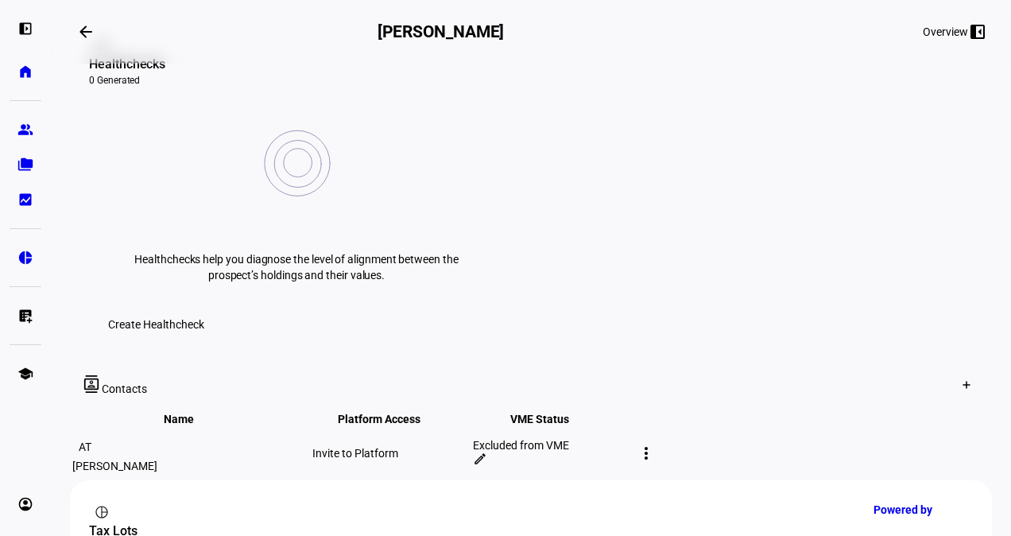
scroll to position [795, 0]
